Goal: Task Accomplishment & Management: Manage account settings

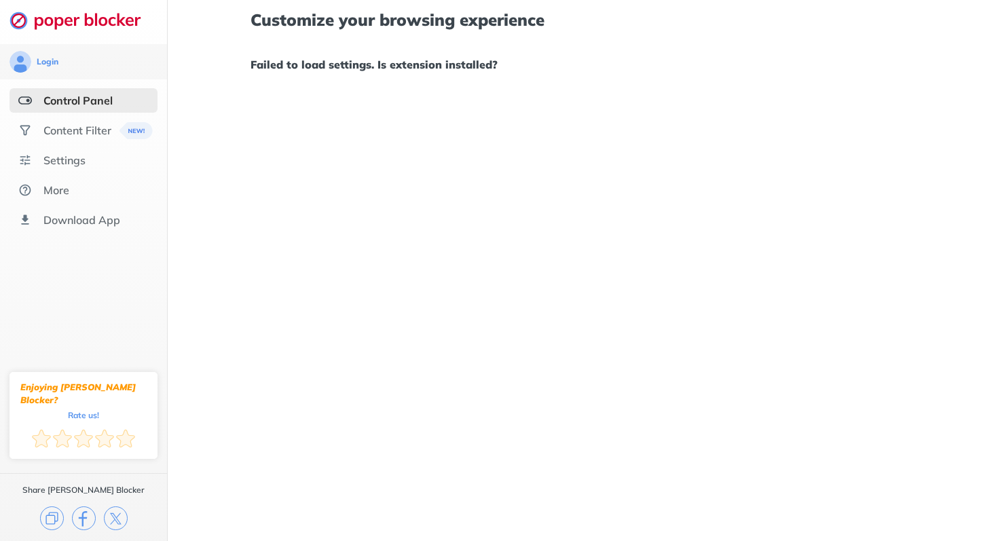
click at [787, 184] on div "Customize your browsing experience Failed to load settings. Is extension instal…" at bounding box center [583, 270] width 830 height 541
click at [74, 138] on div "Content Filter" at bounding box center [84, 130] width 148 height 24
click at [74, 153] on div at bounding box center [499, 270] width 998 height 541
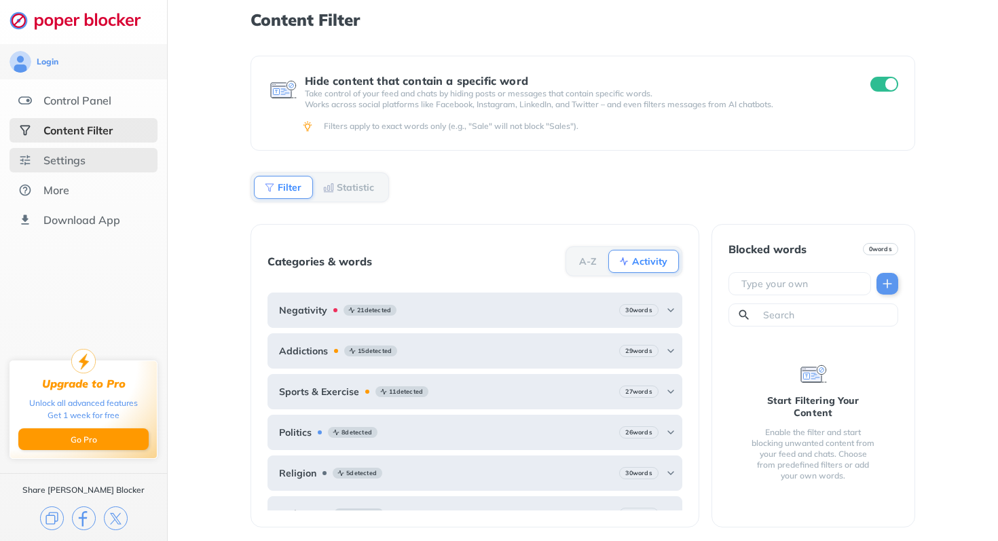
click at [81, 160] on div "Settings" at bounding box center [64, 160] width 42 height 14
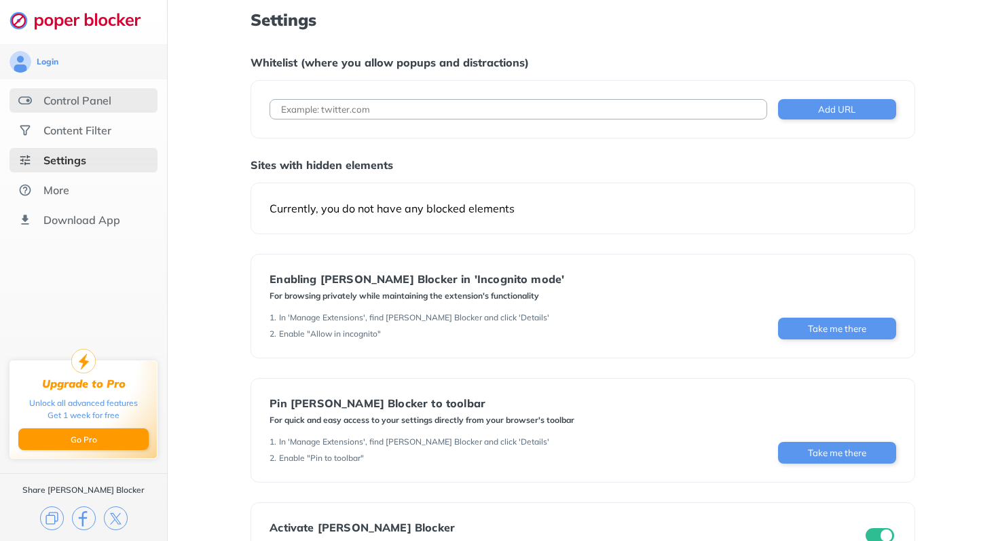
click at [110, 107] on div "Control Panel" at bounding box center [77, 101] width 68 height 14
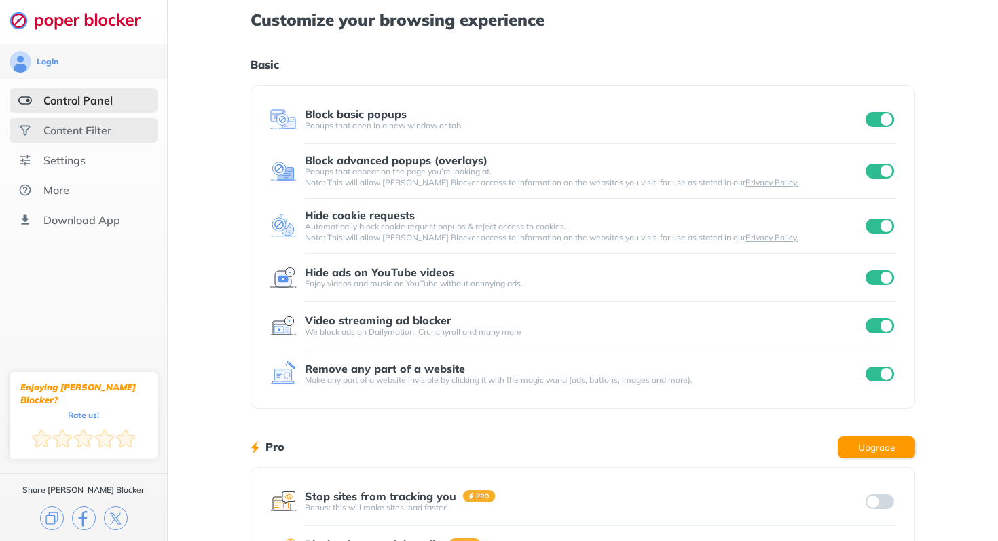
click at [105, 120] on div "Content Filter" at bounding box center [84, 130] width 148 height 24
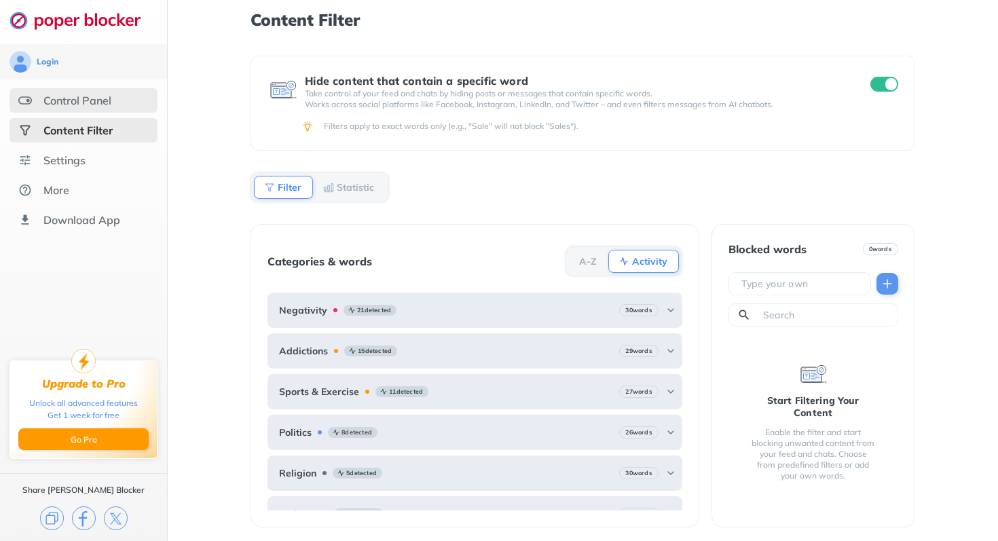
click at [120, 91] on div "Control Panel" at bounding box center [84, 100] width 148 height 24
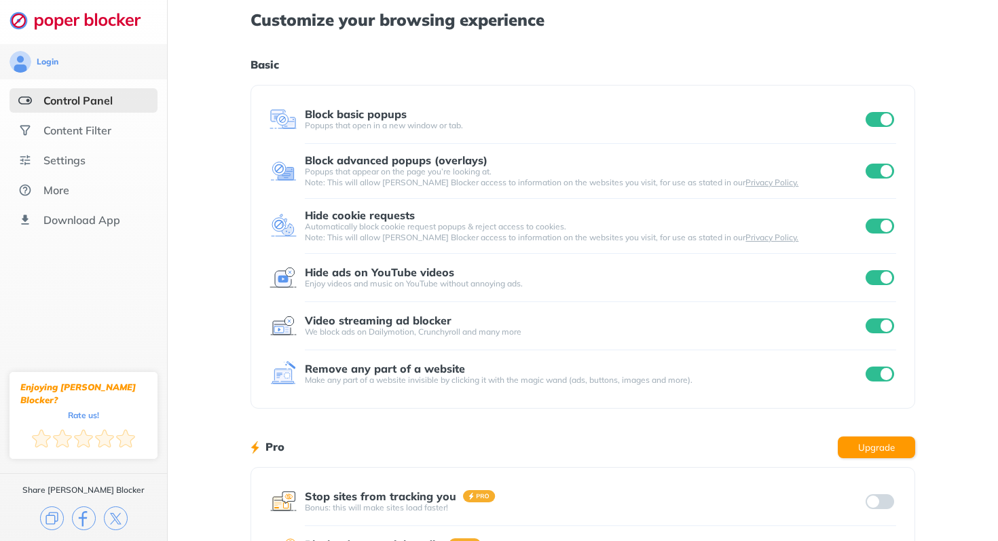
click at [893, 278] on input "checkbox" at bounding box center [879, 277] width 29 height 15
click at [875, 278] on input "checkbox" at bounding box center [879, 277] width 29 height 15
